Goal: Task Accomplishment & Management: Manage account settings

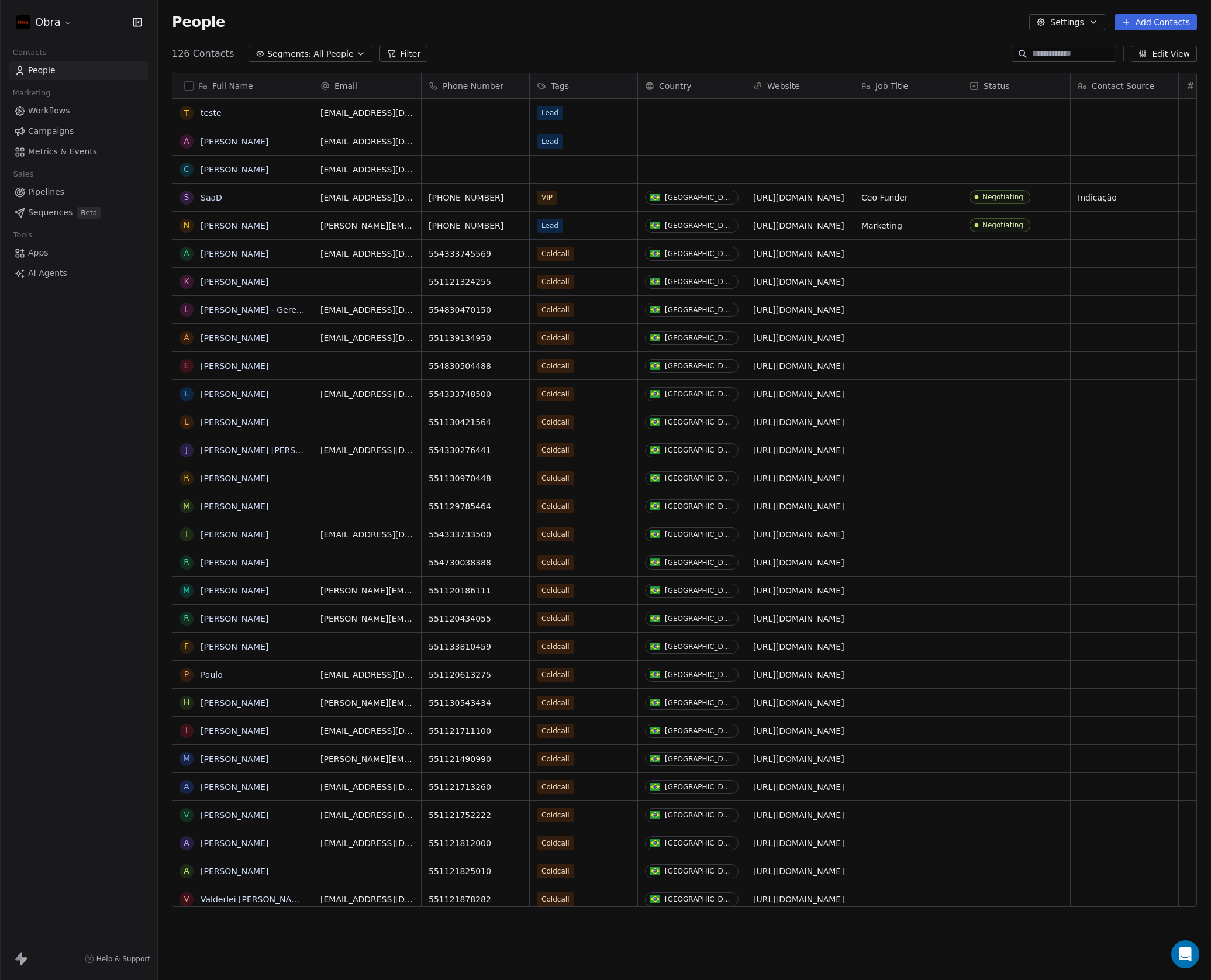
scroll to position [854, 1045]
click at [67, 131] on span "Campaigns" at bounding box center [51, 131] width 46 height 13
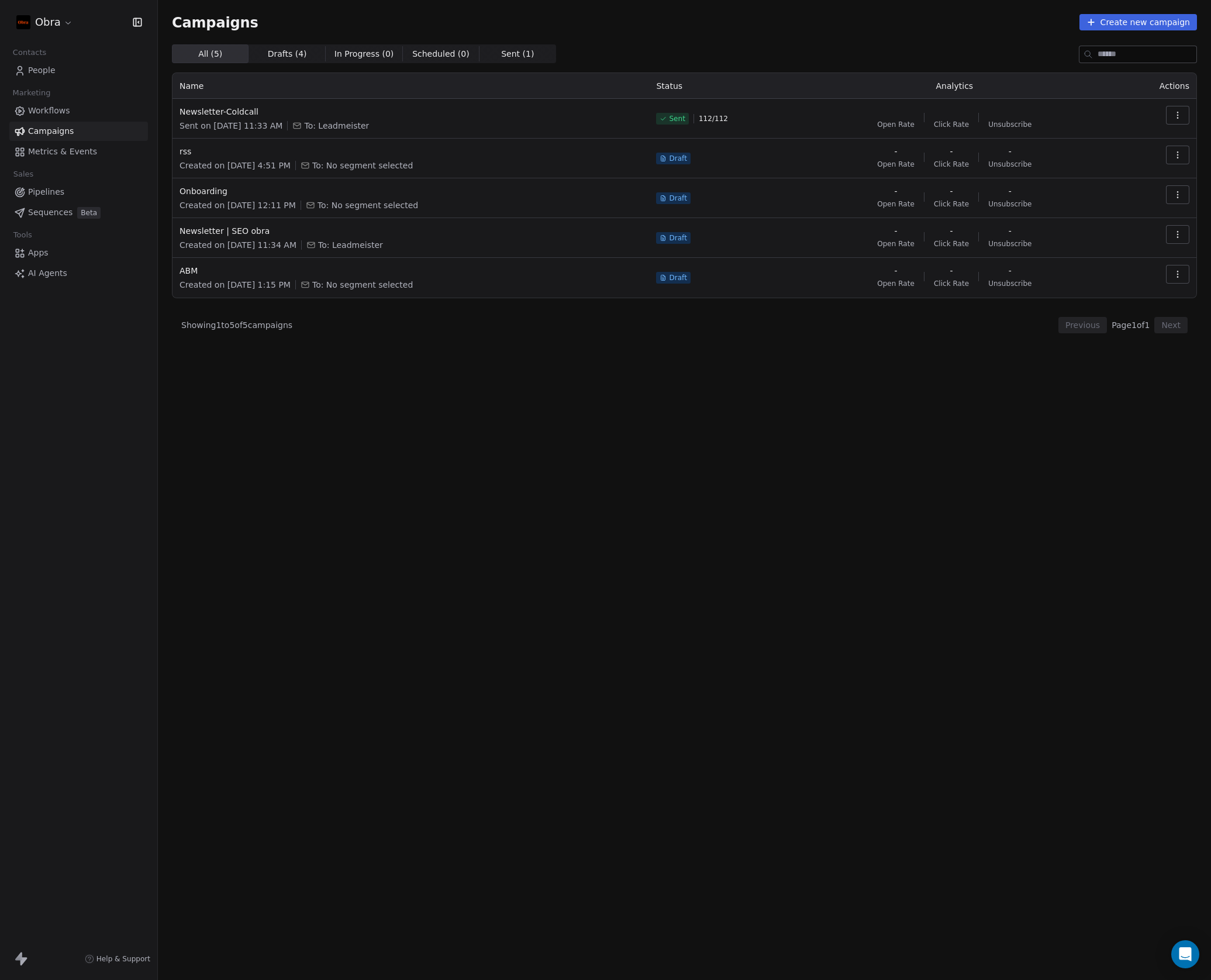
click at [451, 545] on div "All ( 5 ) All ( 5 ) Drafts ( 4 ) Drafts ( 4 ) In Progress ( 0 ) In Progress ( 0…" at bounding box center [685, 460] width 1026 height 832
click at [61, 194] on span "Pipelines" at bounding box center [46, 192] width 36 height 13
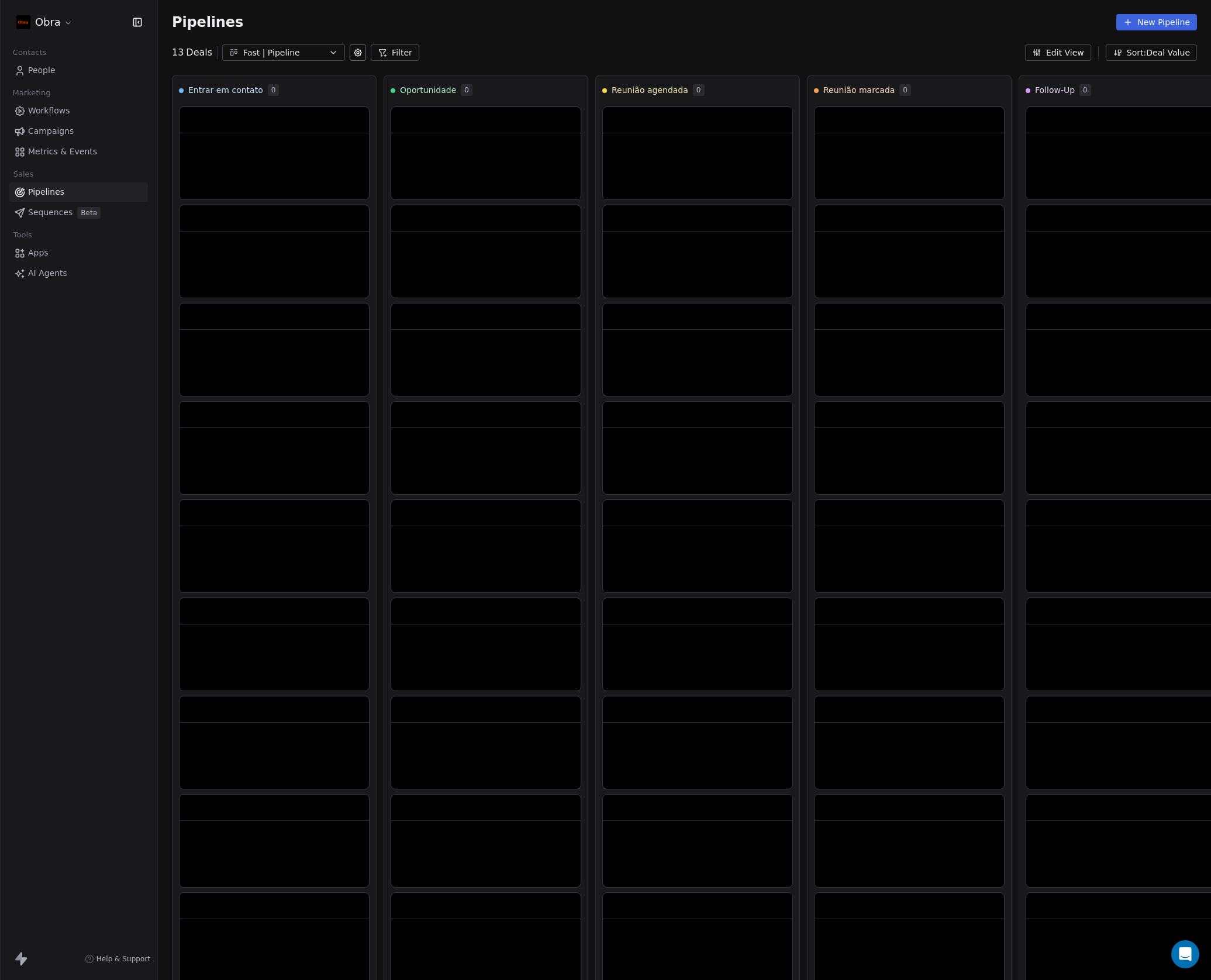
click at [259, 47] on div "Fast | Pipeline" at bounding box center [283, 52] width 81 height 13
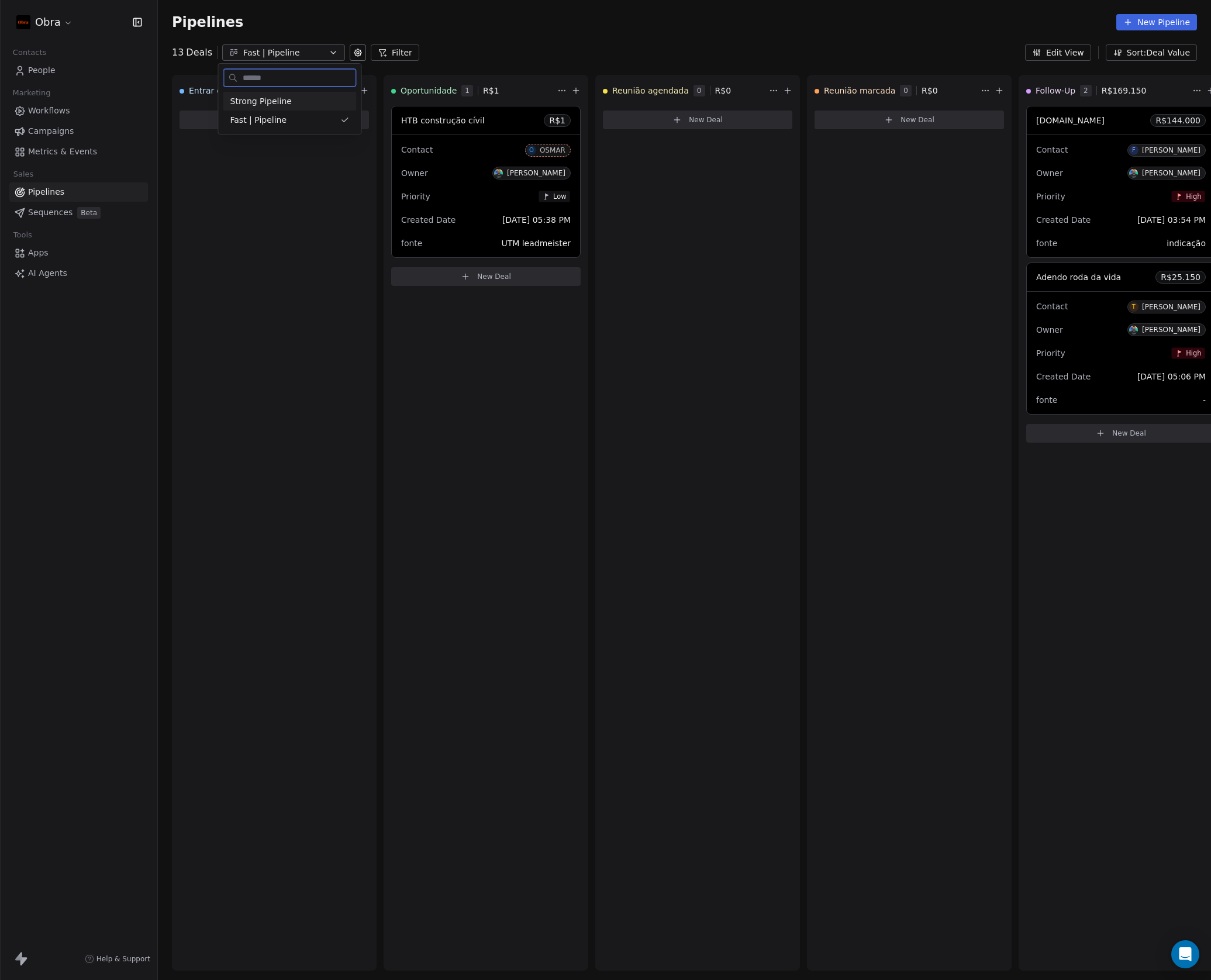
click at [300, 103] on div "Strong Pipeline" at bounding box center [290, 101] width 119 height 13
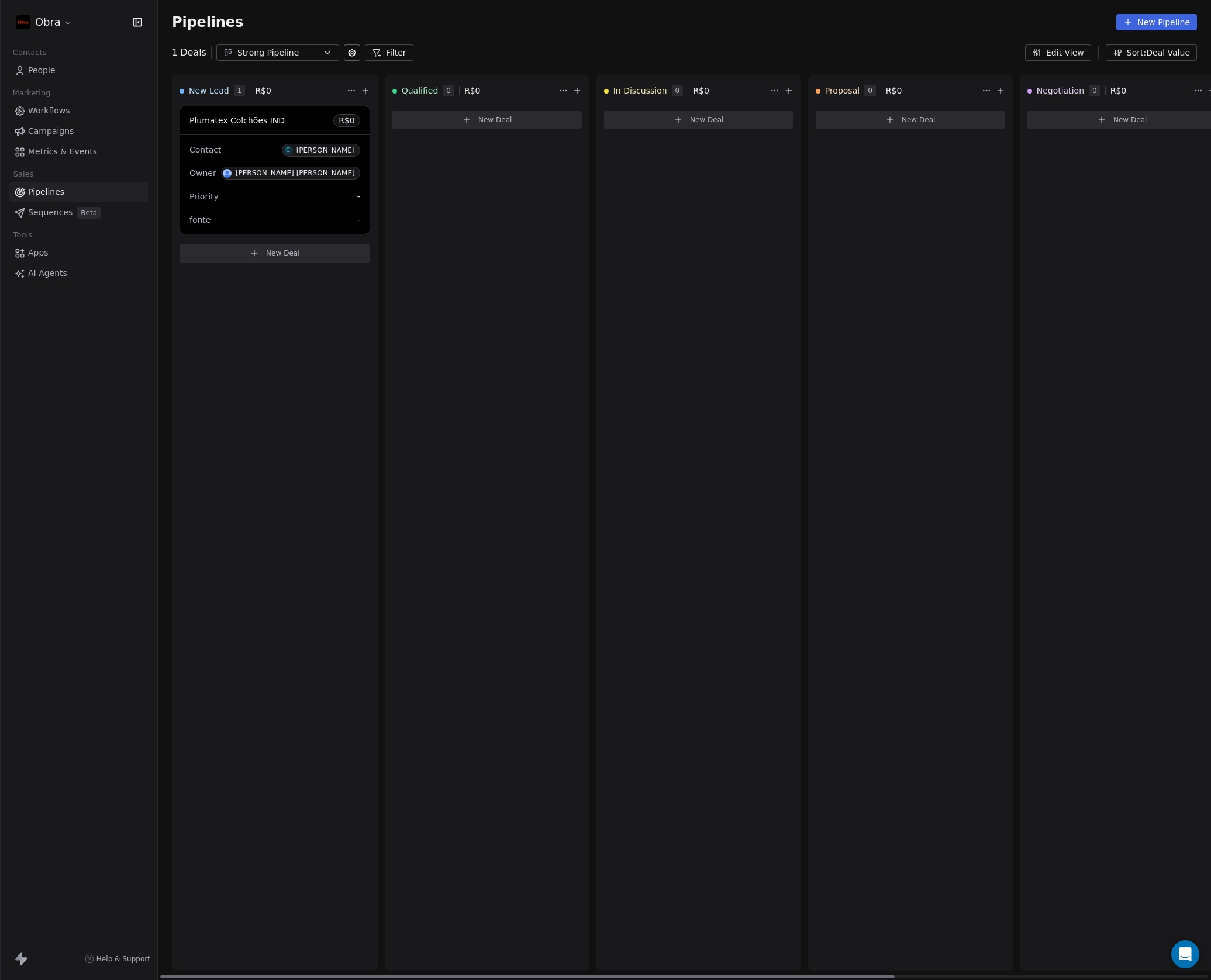
click at [216, 117] on span "Plumatex Colchões IND" at bounding box center [236, 120] width 95 height 10
click at [666, 456] on div "Back Plumatex Colchões IND Contact: C [PERSON_NAME] Deal Value: R$ 0 Priority: …" at bounding box center [753, 490] width 916 height 979
click at [528, 105] on body "Obra Contacts People Marketing Workflows Campaigns Metrics & Events Sales Pipel…" at bounding box center [605, 490] width 1211 height 980
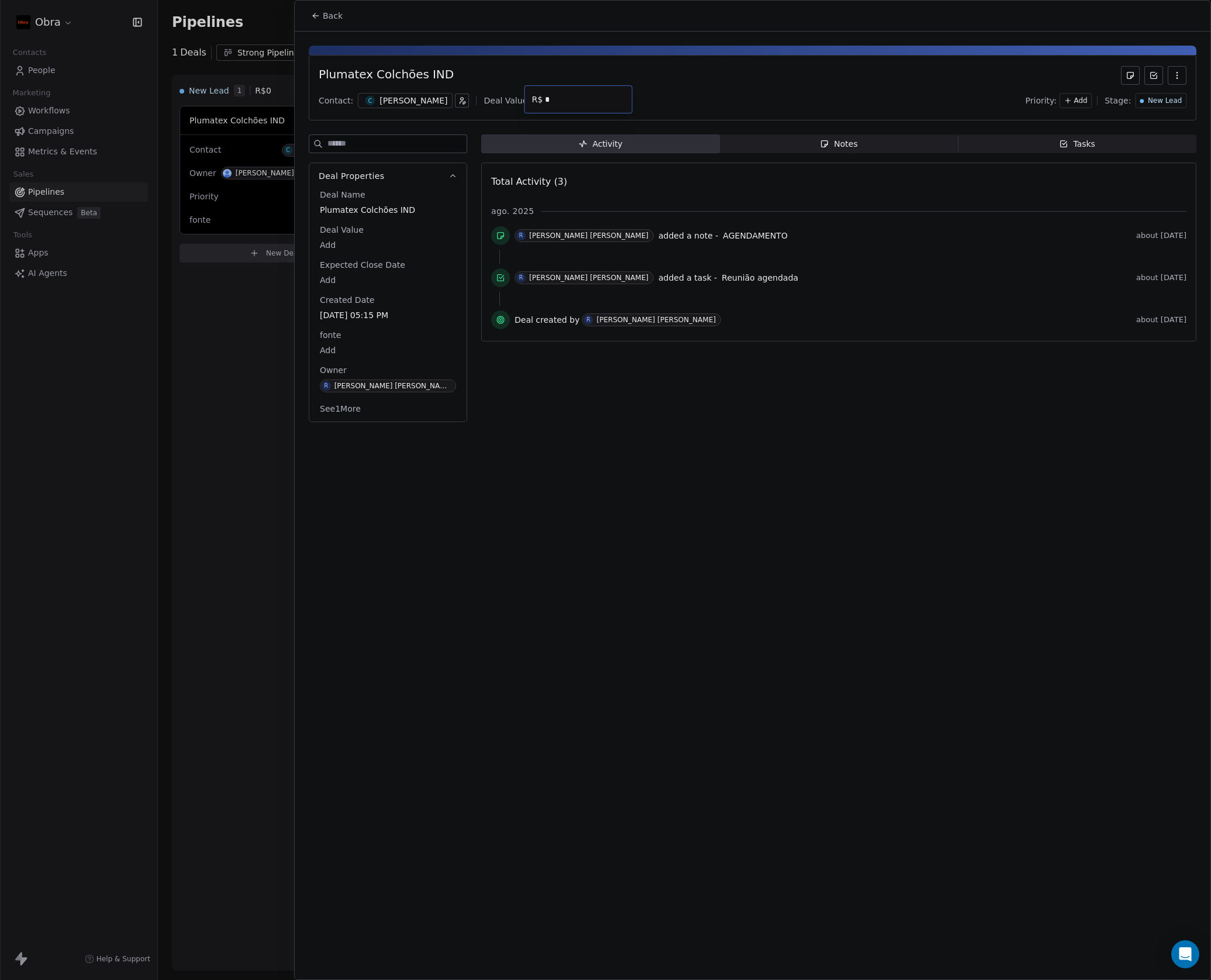
click at [571, 97] on input "*" at bounding box center [586, 100] width 86 height 9
type input "******"
click at [645, 484] on html "Obra Contacts People Marketing Workflows Campaigns Metrics & Events Sales Pipel…" at bounding box center [605, 490] width 1211 height 980
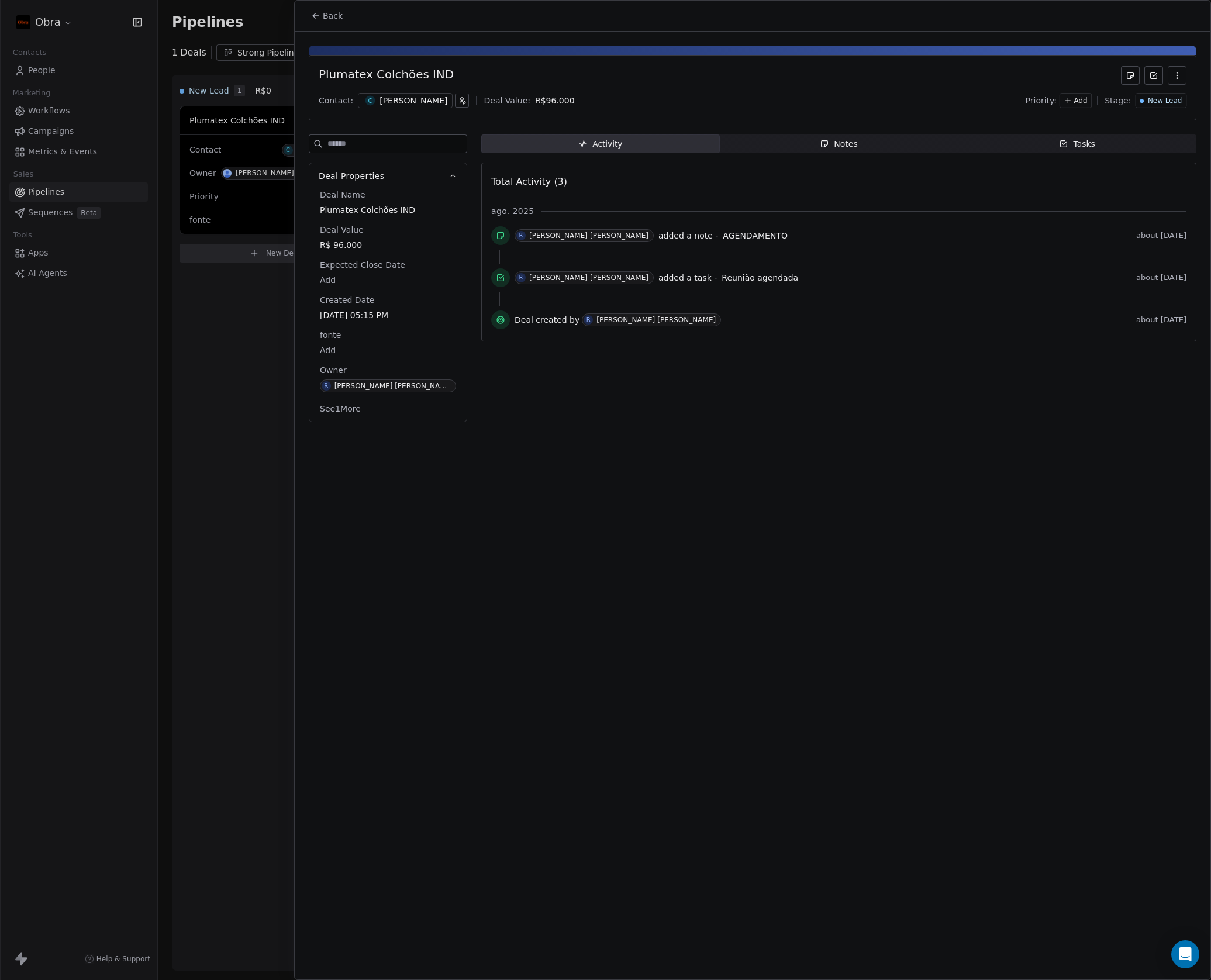
click at [862, 139] on span "Notes Notes" at bounding box center [839, 143] width 239 height 18
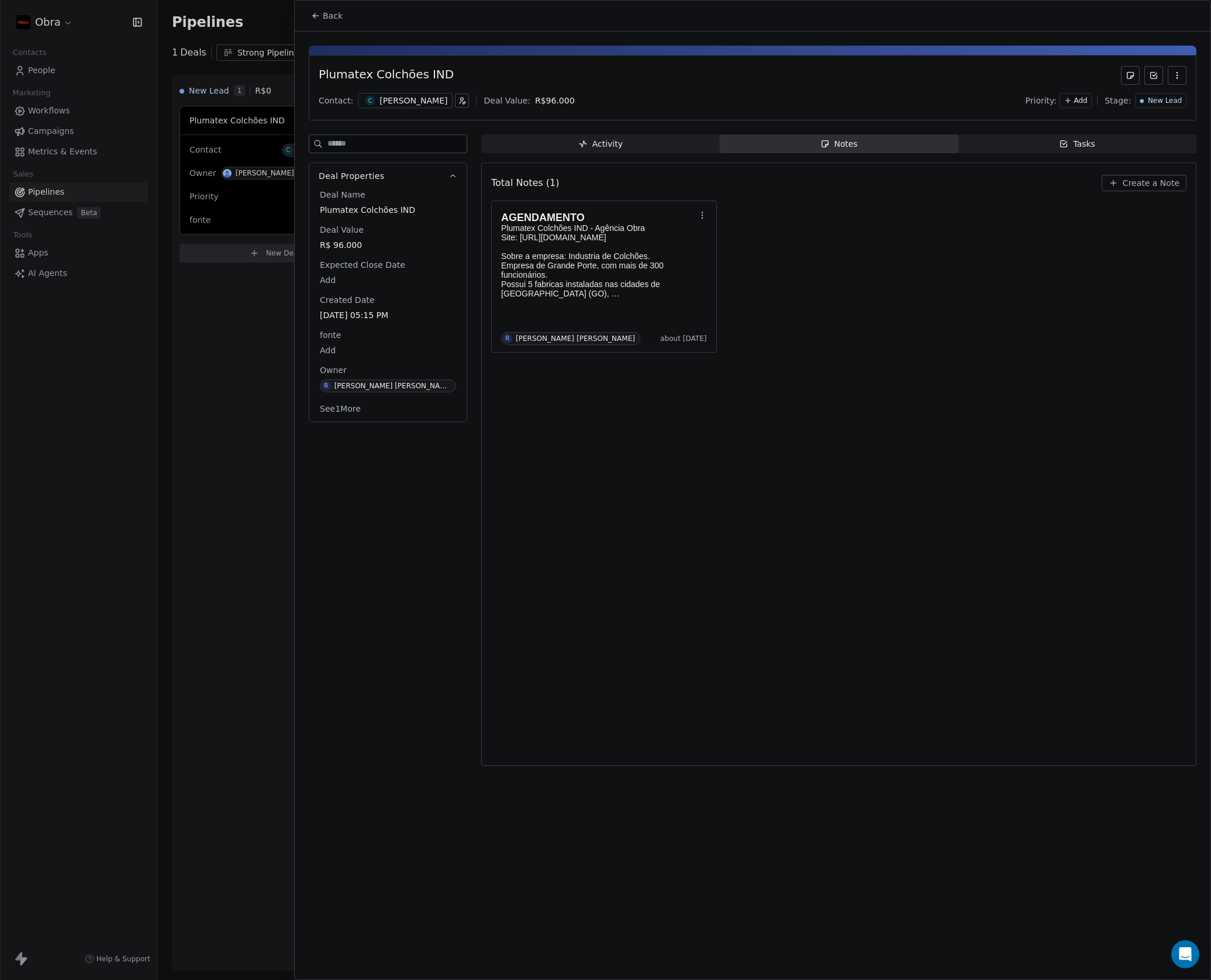
click at [1178, 103] on span "New Lead" at bounding box center [1165, 100] width 34 height 10
click at [935, 374] on html "Obra Contacts People Marketing Workflows Campaigns Metrics & Events Sales Pipel…" at bounding box center [605, 490] width 1211 height 980
drag, startPoint x: 852, startPoint y: 343, endPoint x: 896, endPoint y: 288, distance: 70.4
click at [853, 342] on div "AGENDAMENTO Plumatex Colchões IND - Agência Obra Site: [URL][DOMAIN_NAME] Sobre…" at bounding box center [839, 277] width 695 height 152
click at [1145, 174] on div "Total Notes (1) Create a Note" at bounding box center [839, 182] width 695 height 26
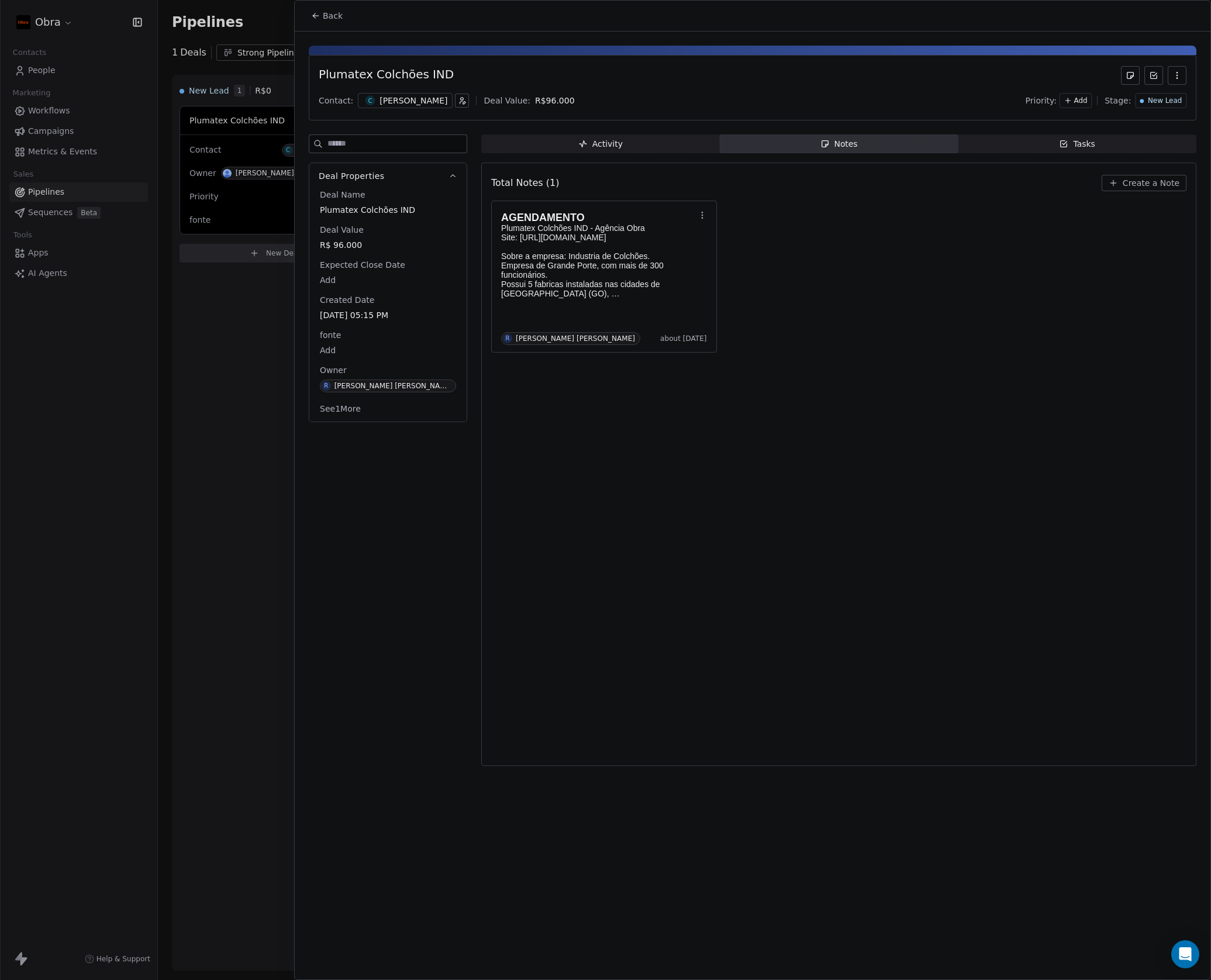
click at [1137, 188] on span "Create a Note" at bounding box center [1151, 183] width 57 height 12
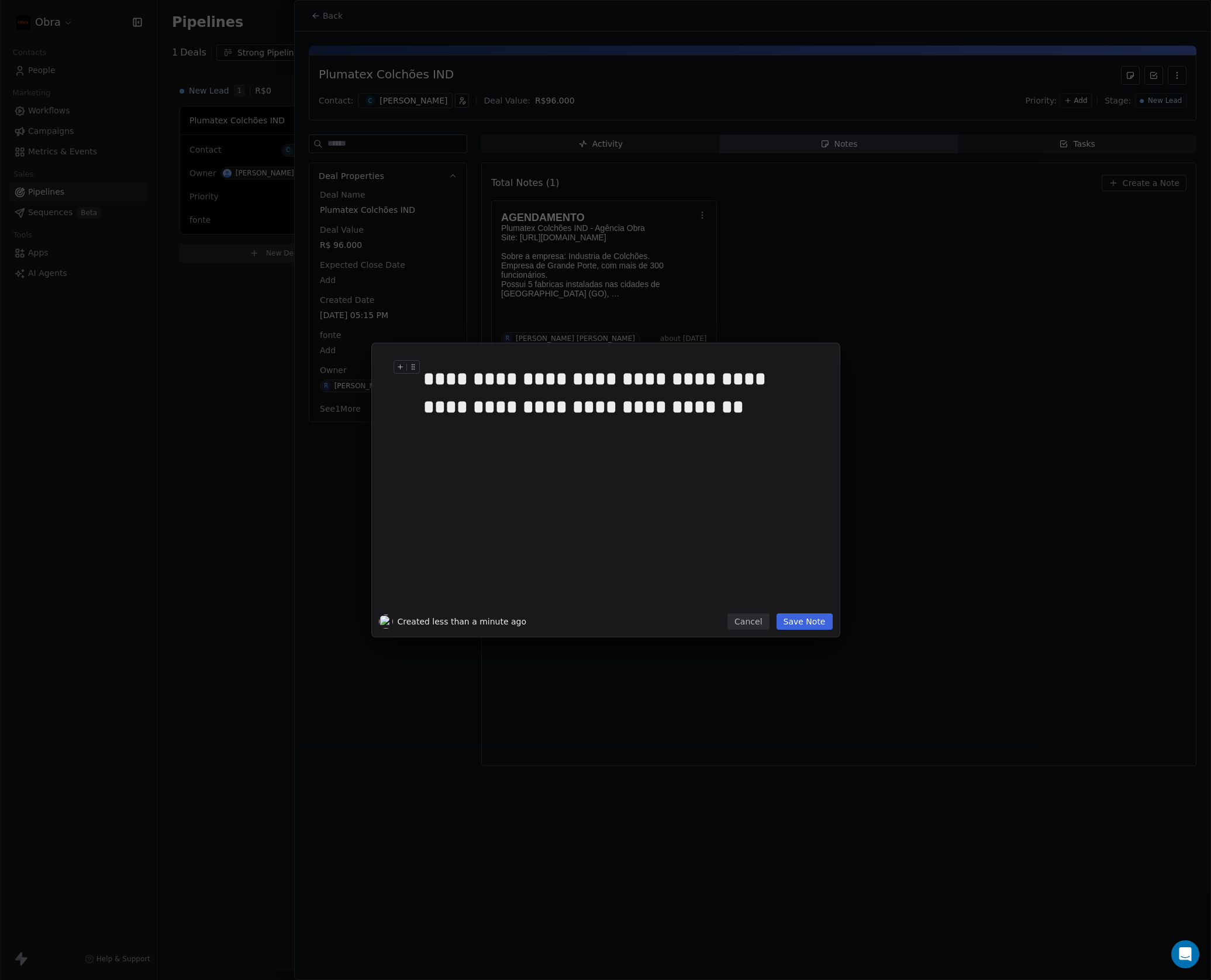
click at [785, 621] on button "Save Note" at bounding box center [805, 621] width 56 height 16
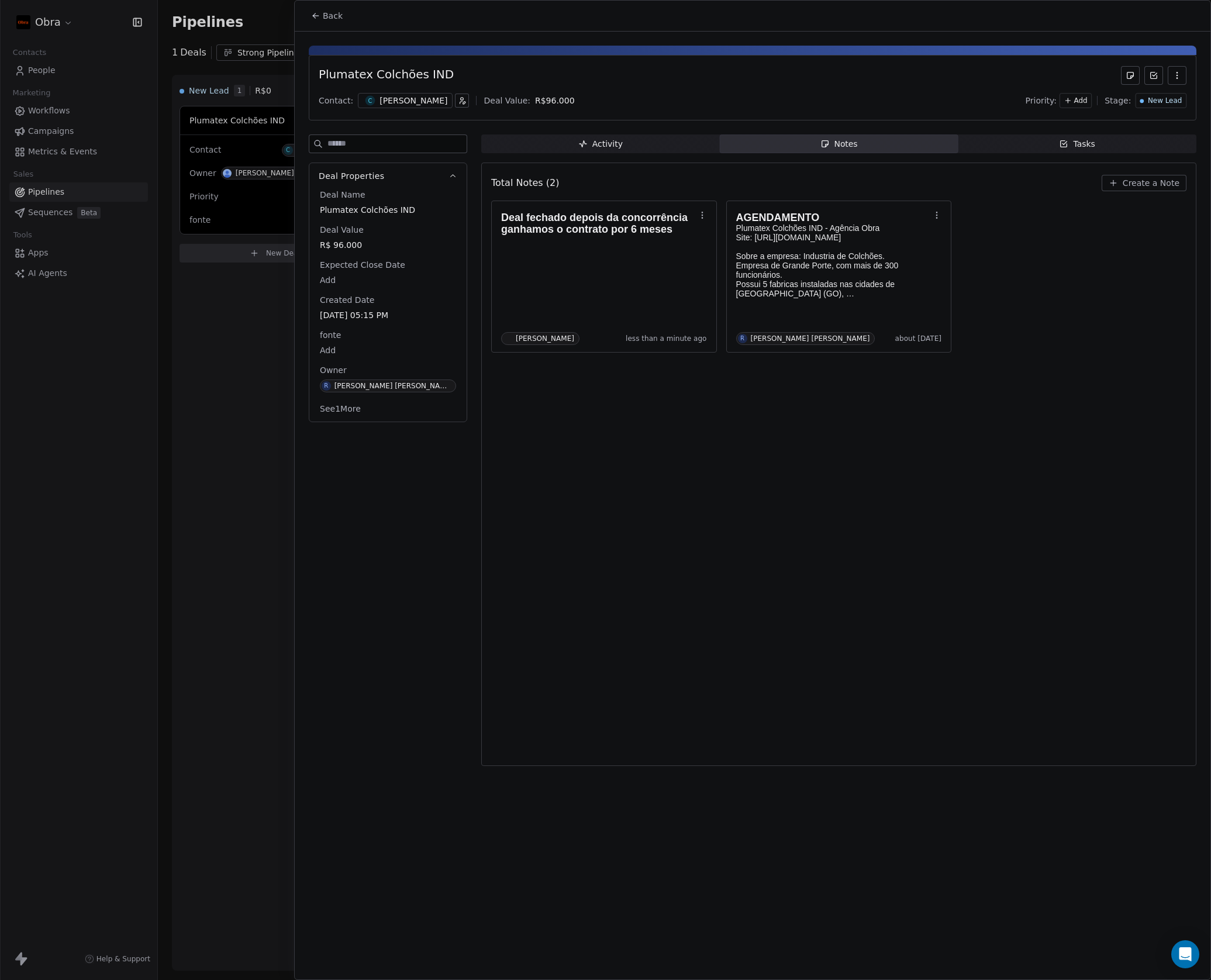
click at [788, 664] on div "Total Notes (2) Create a Note Deal fechado depois da concorrência ganhamos o co…" at bounding box center [839, 464] width 695 height 588
click at [1178, 78] on icon "button" at bounding box center [1177, 78] width 1 height 1
click at [1096, 337] on div "Deal fechado depois da concorrência ganhamos o contrato por 6 meses O [PERSON_N…" at bounding box center [839, 277] width 695 height 152
click at [1158, 97] on span "New Lead" at bounding box center [1165, 100] width 34 height 10
click at [1144, 177] on span "Proposal" at bounding box center [1140, 181] width 35 height 12
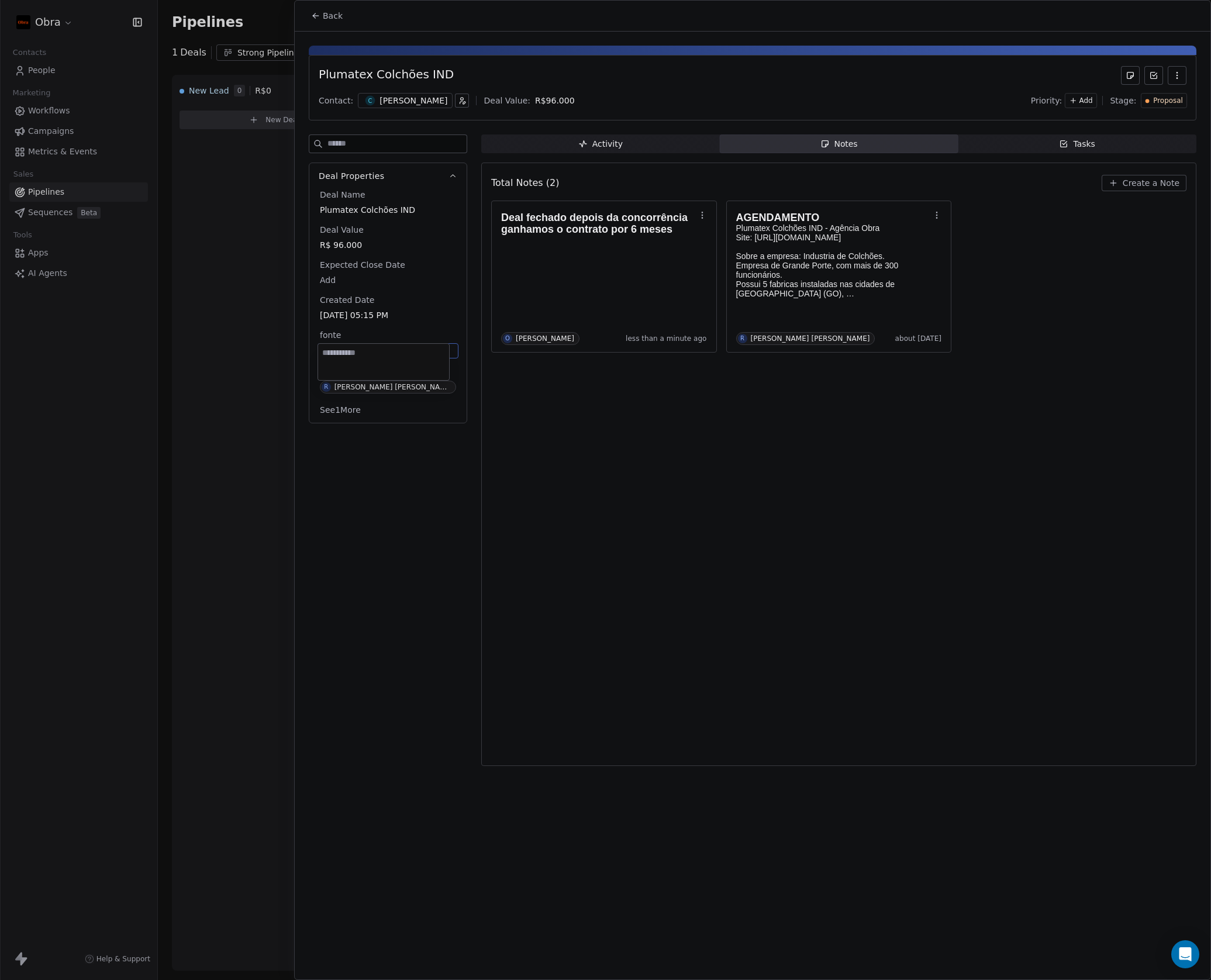
click at [331, 343] on body "Obra Contacts People Marketing Workflows Campaigns Metrics & Events Sales Pipel…" at bounding box center [605, 490] width 1211 height 980
type textarea "**"
click at [369, 573] on html "Obra Contacts People Marketing Workflows Campaigns Metrics & Events Sales Pipel…" at bounding box center [605, 490] width 1211 height 980
drag, startPoint x: 443, startPoint y: 7, endPoint x: 535, endPoint y: 416, distance: 419.2
click at [535, 416] on section "Back Plumatex Colchões IND Contact: C [PERSON_NAME] Deal Value: R$ 96.000 Prior…" at bounding box center [753, 387] width 916 height 772
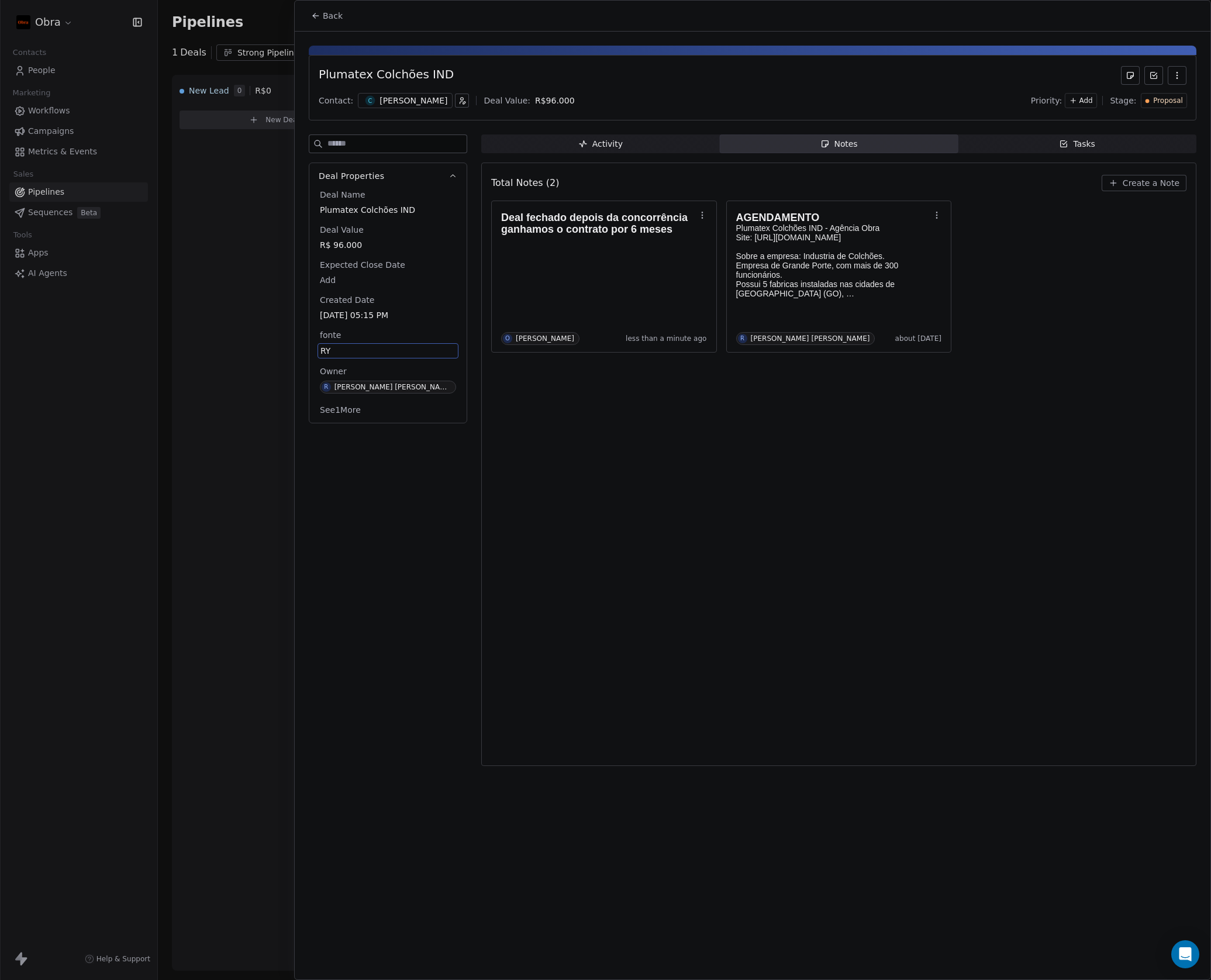
click at [507, 654] on div "Total Notes (2) Create a Note Deal fechado depois da concorrência ganhamos o co…" at bounding box center [839, 464] width 695 height 588
click at [744, 611] on div "Total Notes (2) Create a Note Deal fechado depois da concorrência ganhamos o co…" at bounding box center [839, 464] width 695 height 588
click at [768, 576] on div "Total Notes (2) Create a Note Deal fechado depois da concorrência ganhamos o co…" at bounding box center [839, 464] width 695 height 588
click at [630, 605] on div "Total Notes (2) Create a Note Deal fechado depois da concorrência ganhamos o co…" at bounding box center [839, 464] width 695 height 588
click at [409, 599] on div "Deal Properties Deal Name Plumatex Colchões IND Deal Value R$ 96.000 Expected C…" at bounding box center [388, 453] width 159 height 638
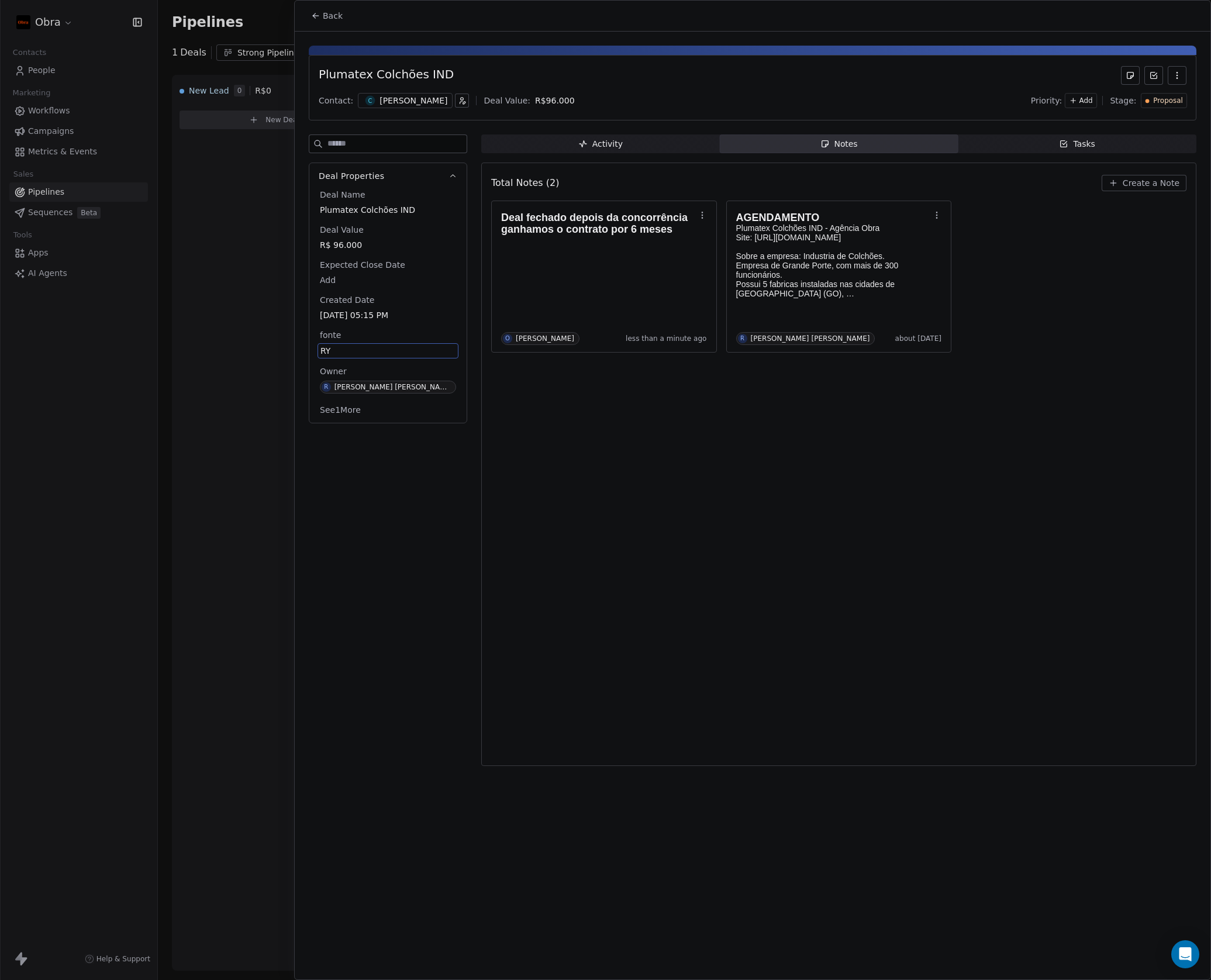
drag, startPoint x: 949, startPoint y: 491, endPoint x: 958, endPoint y: 477, distance: 16.6
click at [951, 490] on div "Total Notes (2) Create a Note Deal fechado depois da concorrência ganhamos o co…" at bounding box center [839, 464] width 695 height 588
click at [567, 142] on span "Activity Activity" at bounding box center [601, 143] width 239 height 18
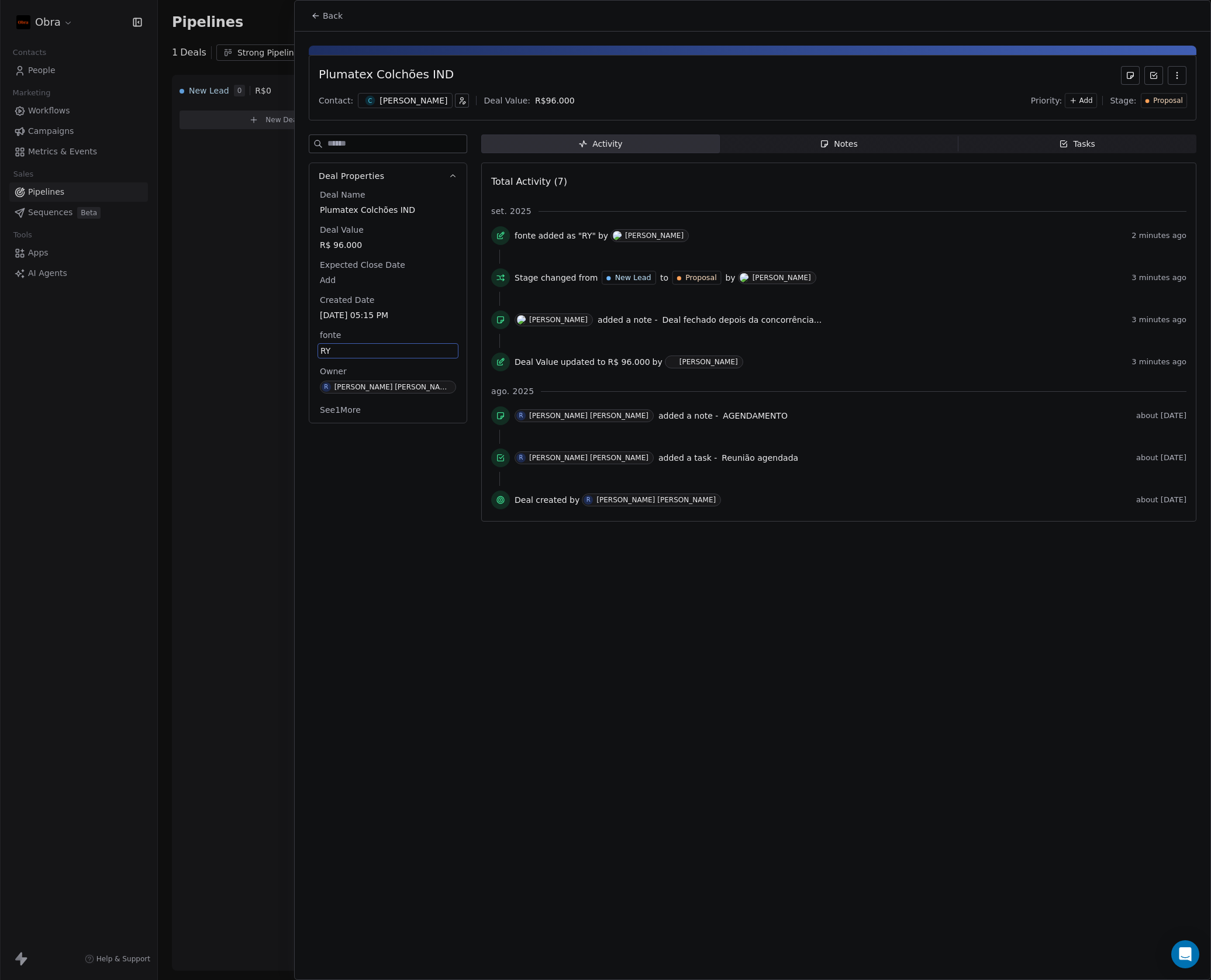
click at [893, 151] on span "Notes Notes" at bounding box center [839, 143] width 239 height 18
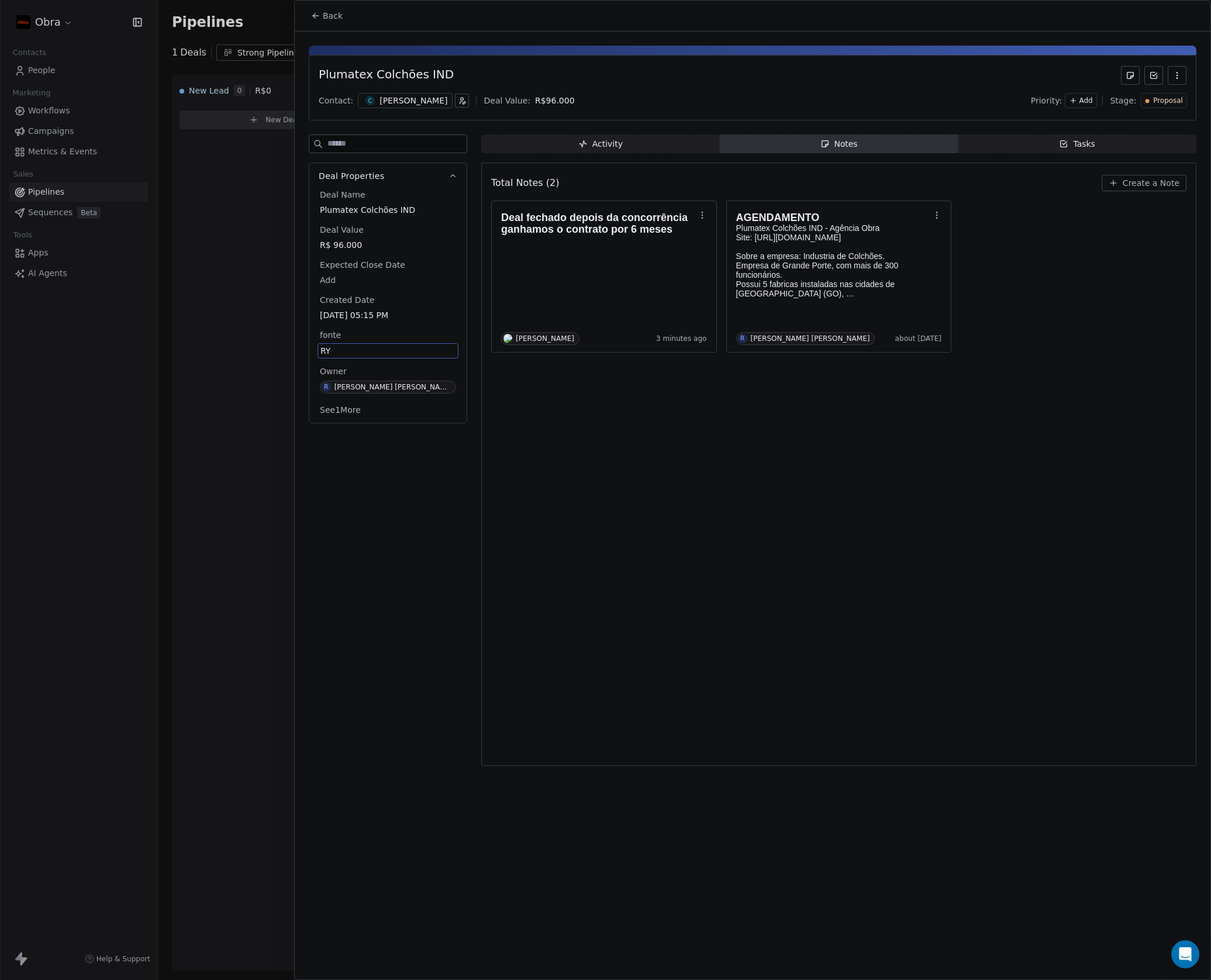
click at [1176, 103] on span "Proposal" at bounding box center [1168, 100] width 30 height 10
click at [1165, 195] on span "Negotiation" at bounding box center [1148, 200] width 47 height 12
click at [1007, 630] on div "Total Notes (2) Create a Note Deal fechado depois da concorrência ganhamos o co…" at bounding box center [839, 464] width 695 height 588
click at [944, 783] on div "Back Plumatex Colchões IND Contact: C [PERSON_NAME] Deal Value: R$ 96.000 Prior…" at bounding box center [753, 490] width 916 height 979
click at [1172, 100] on span "Negotiation" at bounding box center [1161, 100] width 41 height 10
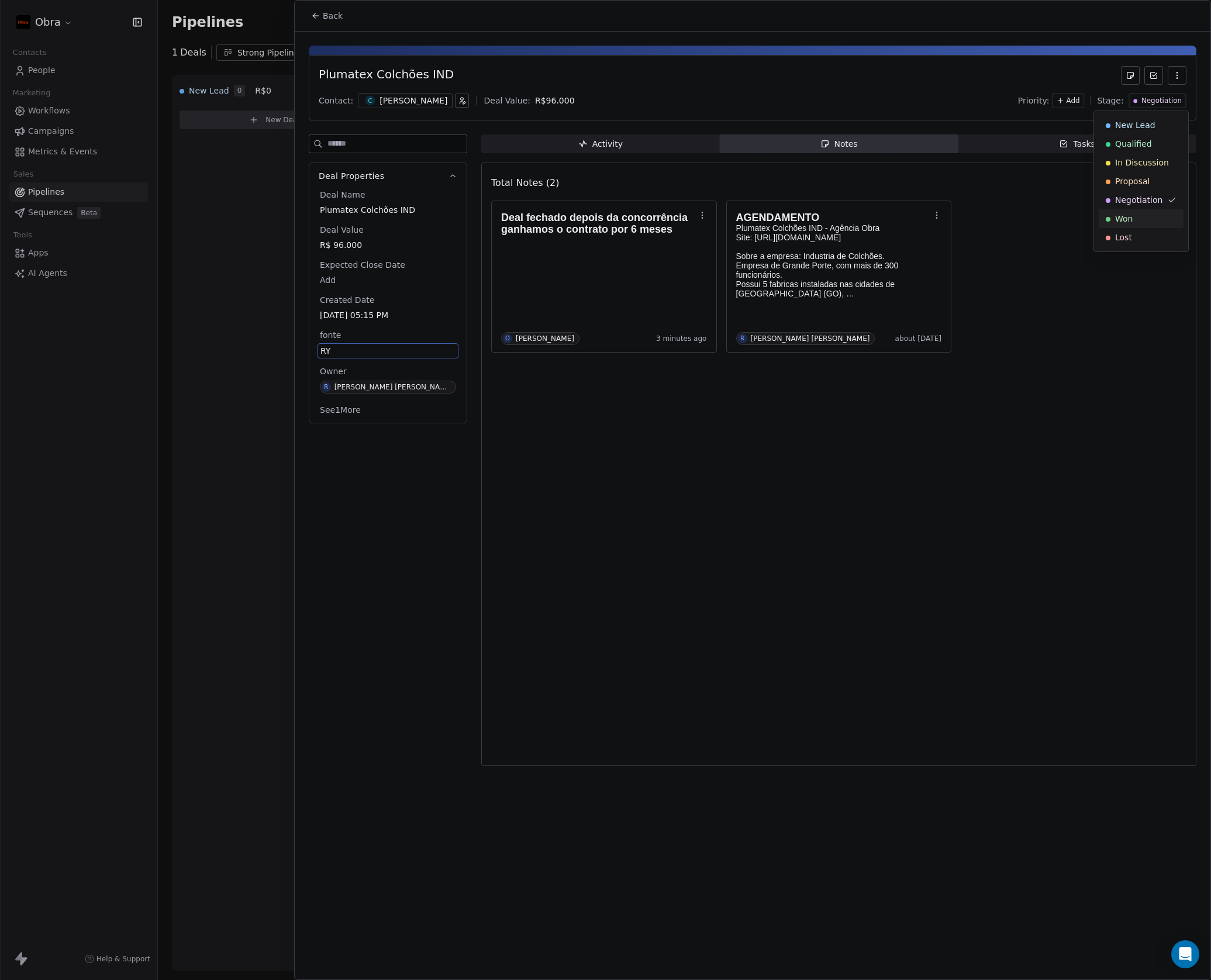
click at [1139, 219] on div "Won" at bounding box center [1142, 219] width 71 height 12
drag, startPoint x: 1001, startPoint y: 717, endPoint x: 989, endPoint y: 718, distance: 12.0
click at [1001, 717] on div "Total Notes (2) Create a Note Deal fechado depois da concorrência ganhamos o co…" at bounding box center [839, 464] width 695 height 588
click at [779, 549] on div "Total Notes (2) Create a Note Deal fechado depois da concorrência ganhamos o co…" at bounding box center [839, 464] width 695 height 588
click at [580, 149] on div "Activity" at bounding box center [601, 144] width 44 height 13
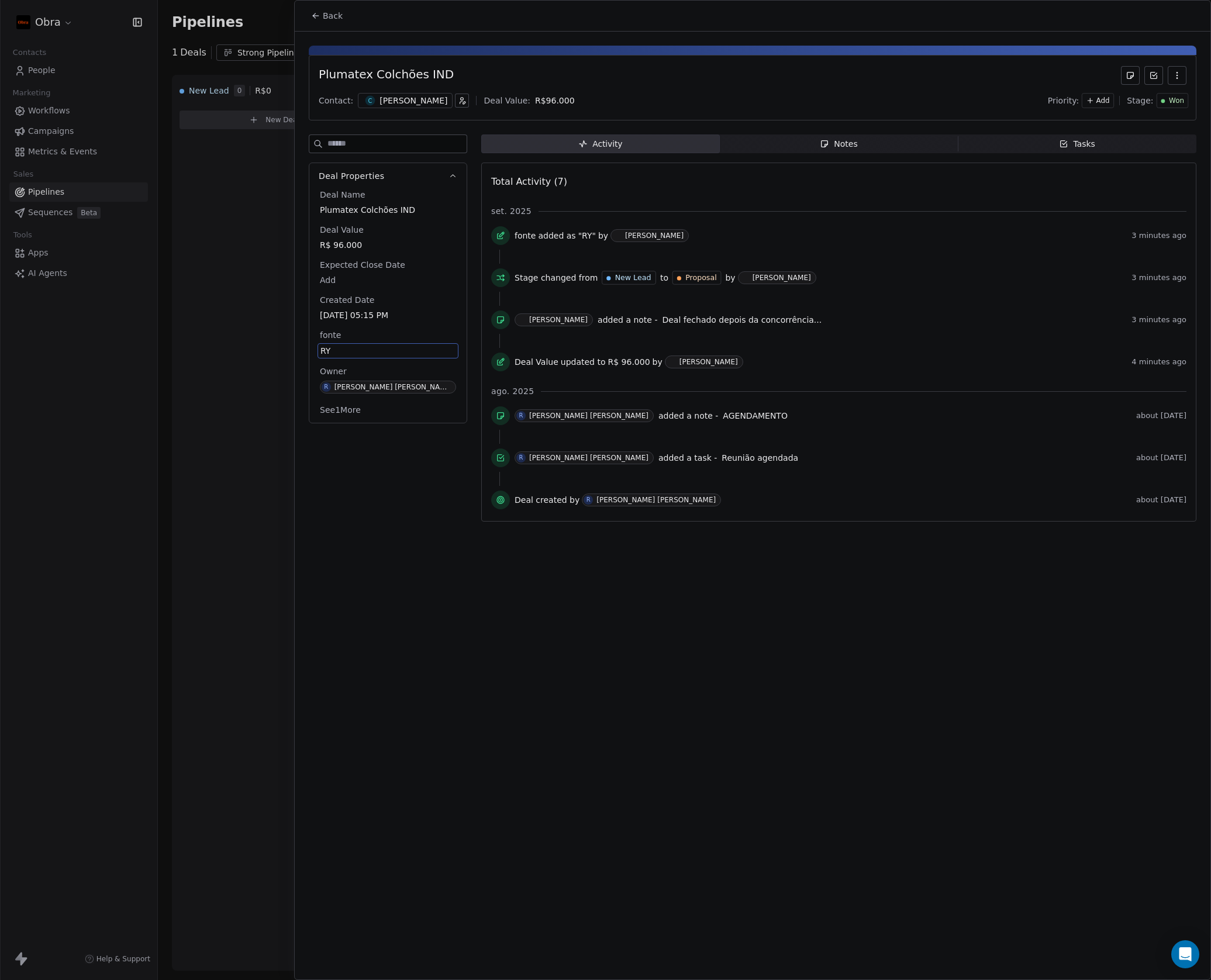
click at [606, 719] on div "Back Plumatex Colchões IND Contact: C [PERSON_NAME] Deal Value: R$ 96.000 Prior…" at bounding box center [753, 490] width 916 height 979
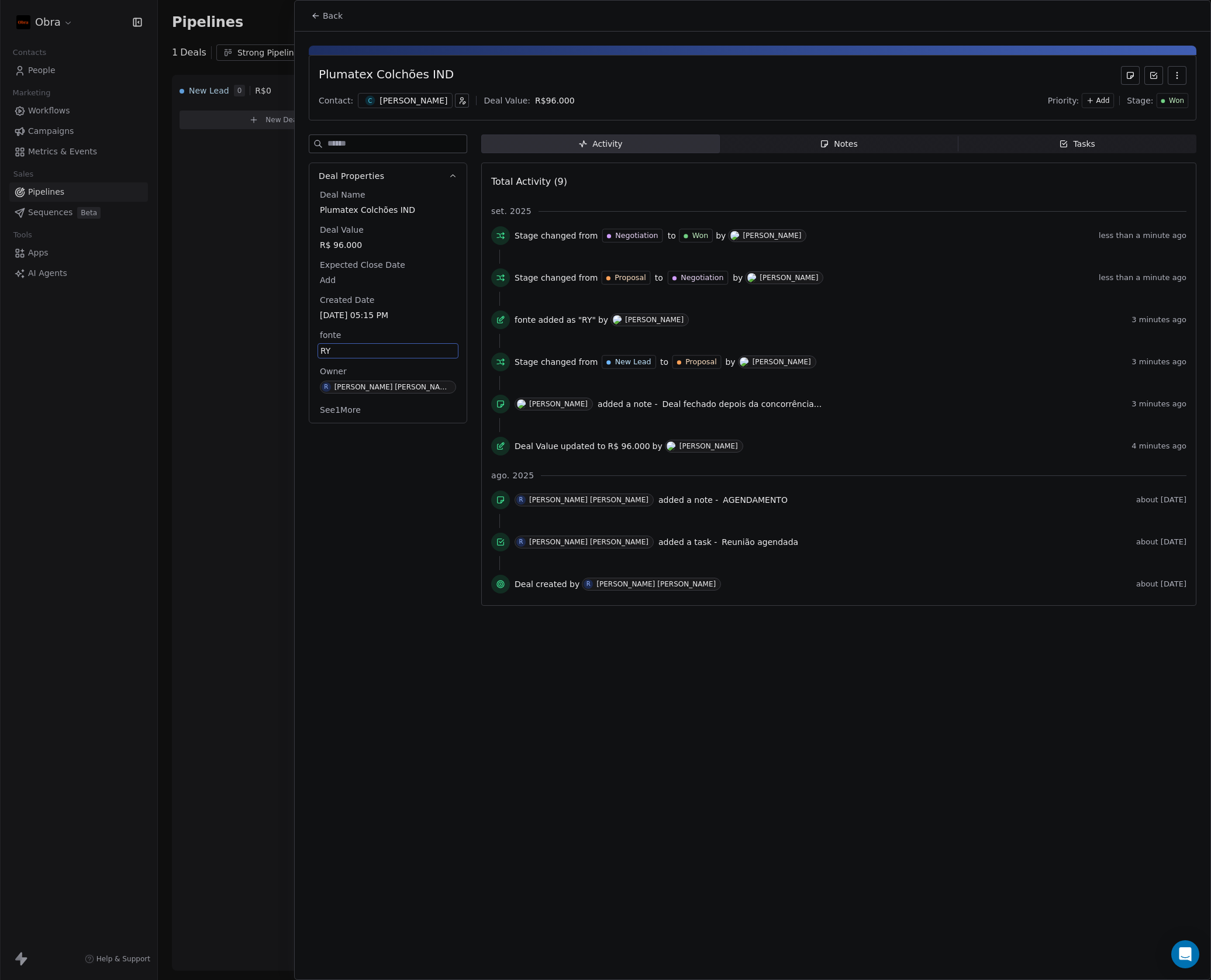
click at [601, 928] on div "Back Plumatex Colchões IND Contact: C [PERSON_NAME] Deal Value: R$ 96.000 Prior…" at bounding box center [753, 490] width 916 height 979
click at [652, 778] on div "Back Plumatex Colchões IND Contact: C [PERSON_NAME] Deal Value: R$ 96.000 Prior…" at bounding box center [753, 490] width 916 height 979
drag, startPoint x: 646, startPoint y: 864, endPoint x: 657, endPoint y: 840, distance: 26.4
click at [651, 863] on div "Back Plumatex Colchões IND Contact: C [PERSON_NAME] Deal Value: R$ 96.000 Prior…" at bounding box center [753, 490] width 916 height 979
click at [649, 750] on div "Back Plumatex Colchões IND Contact: C [PERSON_NAME] Deal Value: R$ 96.000 Prior…" at bounding box center [753, 490] width 916 height 979
